Goal: Transaction & Acquisition: Purchase product/service

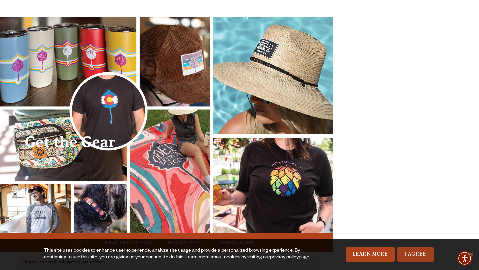
click at [418, 249] on link "I Agree" at bounding box center [415, 254] width 37 height 15
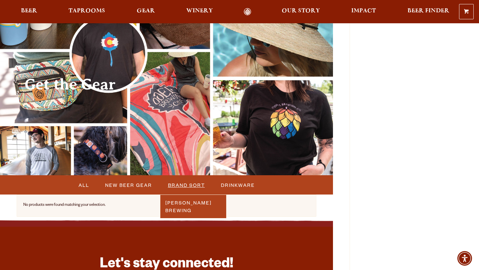
scroll to position [57, 0]
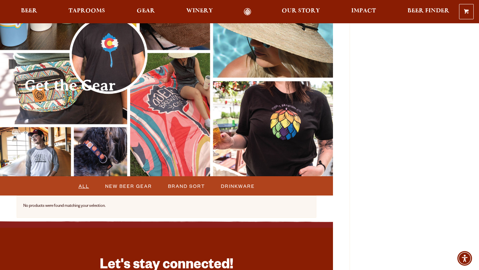
click at [86, 188] on span "All" at bounding box center [84, 185] width 11 height 11
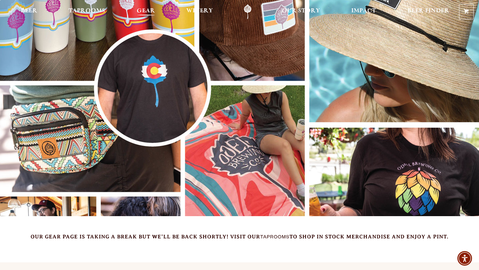
click at [142, 10] on span "Gear" at bounding box center [146, 10] width 18 height 5
